Goal: Communication & Community: Connect with others

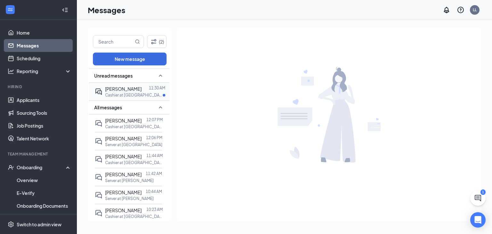
click at [124, 94] on p "Cashier at [GEOGRAPHIC_DATA]" at bounding box center [134, 94] width 58 height 5
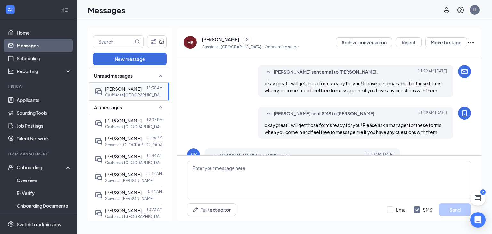
scroll to position [310, 0]
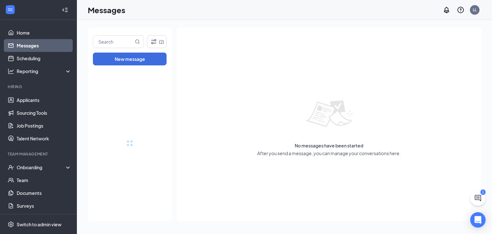
drag, startPoint x: 129, startPoint y: 21, endPoint x: 184, endPoint y: 93, distance: 90.7
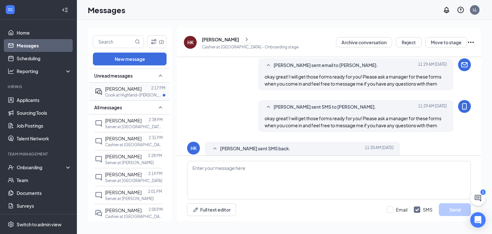
scroll to position [310, 0]
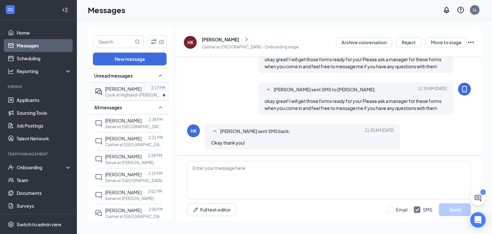
click at [107, 90] on span "[PERSON_NAME]" at bounding box center [123, 89] width 37 height 6
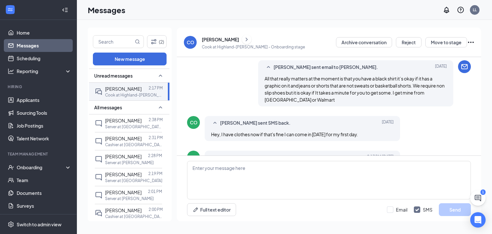
scroll to position [332, 0]
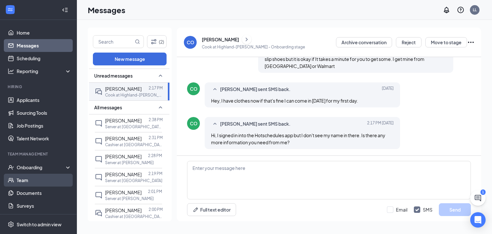
click at [21, 183] on link "Team" at bounding box center [44, 180] width 55 height 13
